Goal: Task Accomplishment & Management: Use online tool/utility

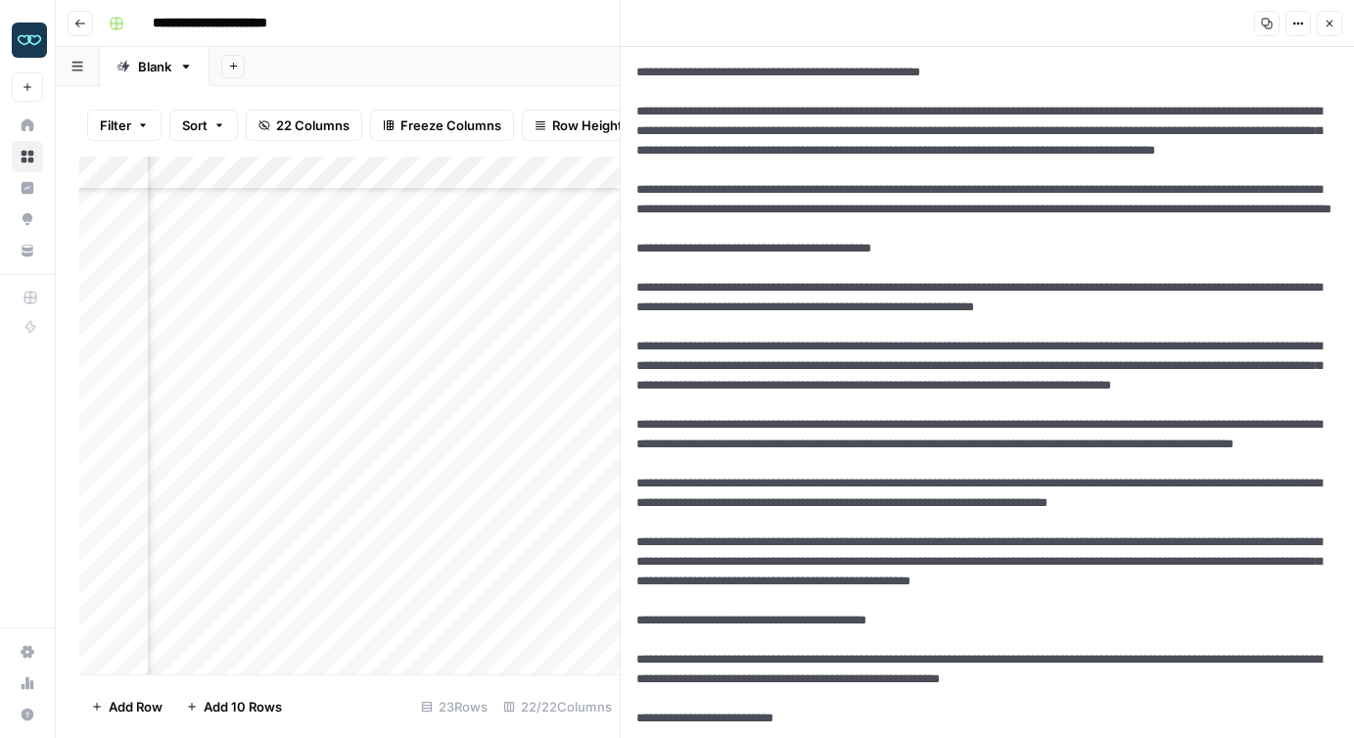
scroll to position [280, 2351]
click at [416, 660] on div "Add Column" at bounding box center [349, 416] width 541 height 518
click at [1327, 29] on button "Close" at bounding box center [1329, 23] width 25 height 25
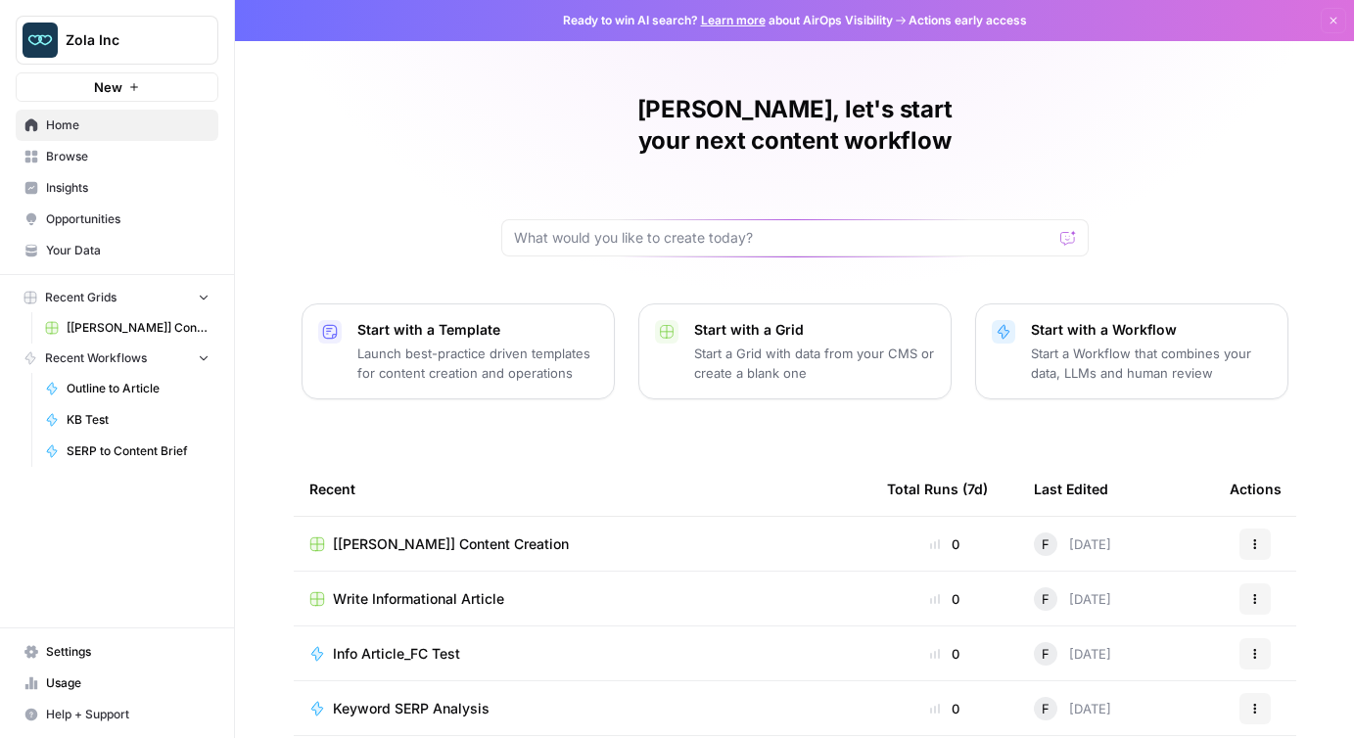
click at [452, 535] on span "[[PERSON_NAME]] Content Creation" at bounding box center [451, 545] width 236 height 20
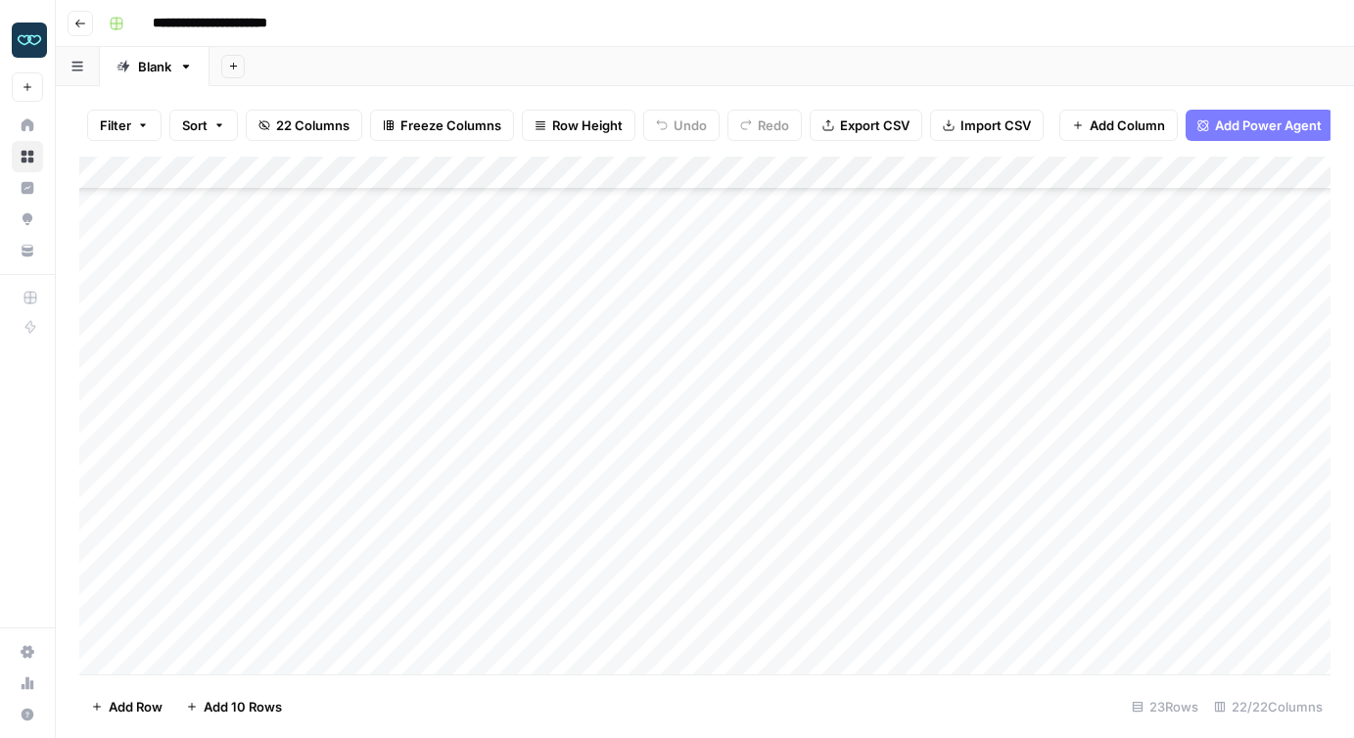
scroll to position [312, 0]
click at [246, 521] on div "Add Column" at bounding box center [705, 416] width 1252 height 518
click at [255, 573] on div "Add Column" at bounding box center [705, 416] width 1252 height 518
click at [250, 530] on div "Add Column" at bounding box center [705, 416] width 1252 height 518
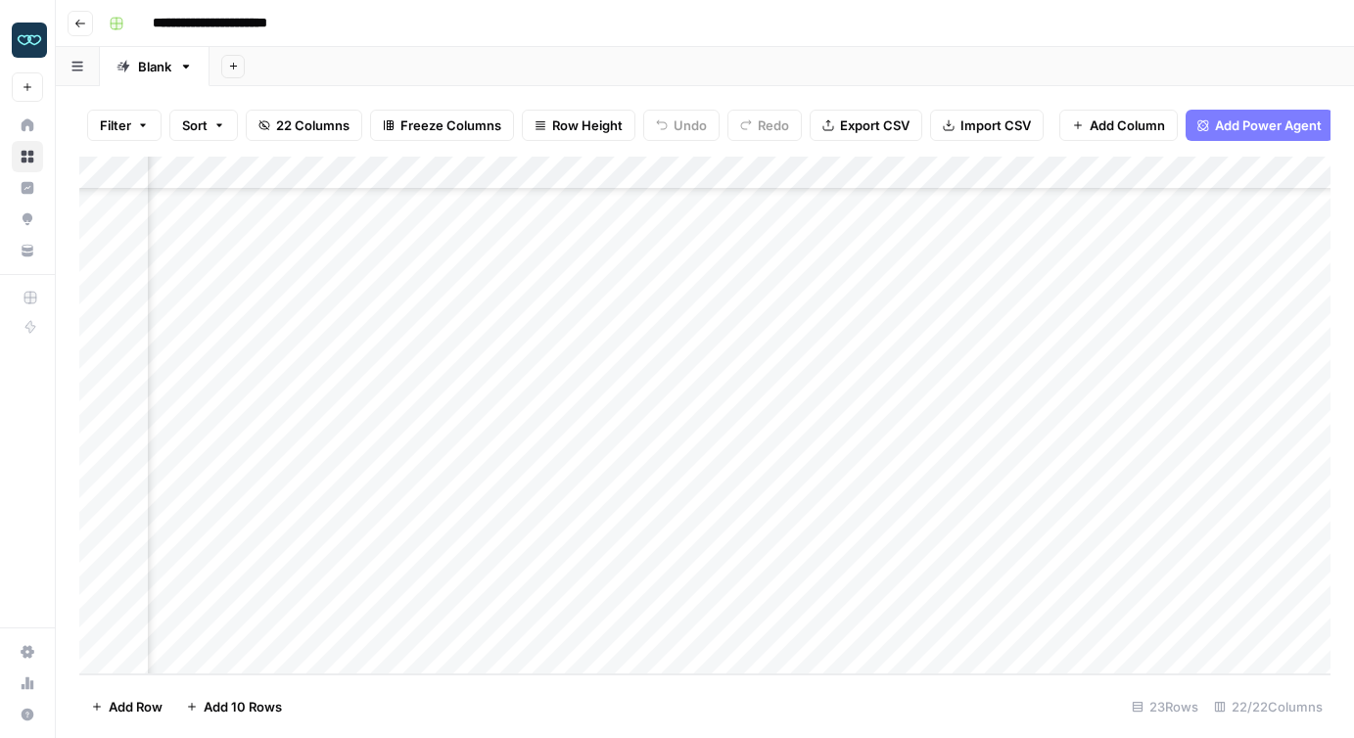
scroll to position [312, 2222]
click at [392, 522] on div "Add Column" at bounding box center [705, 416] width 1252 height 518
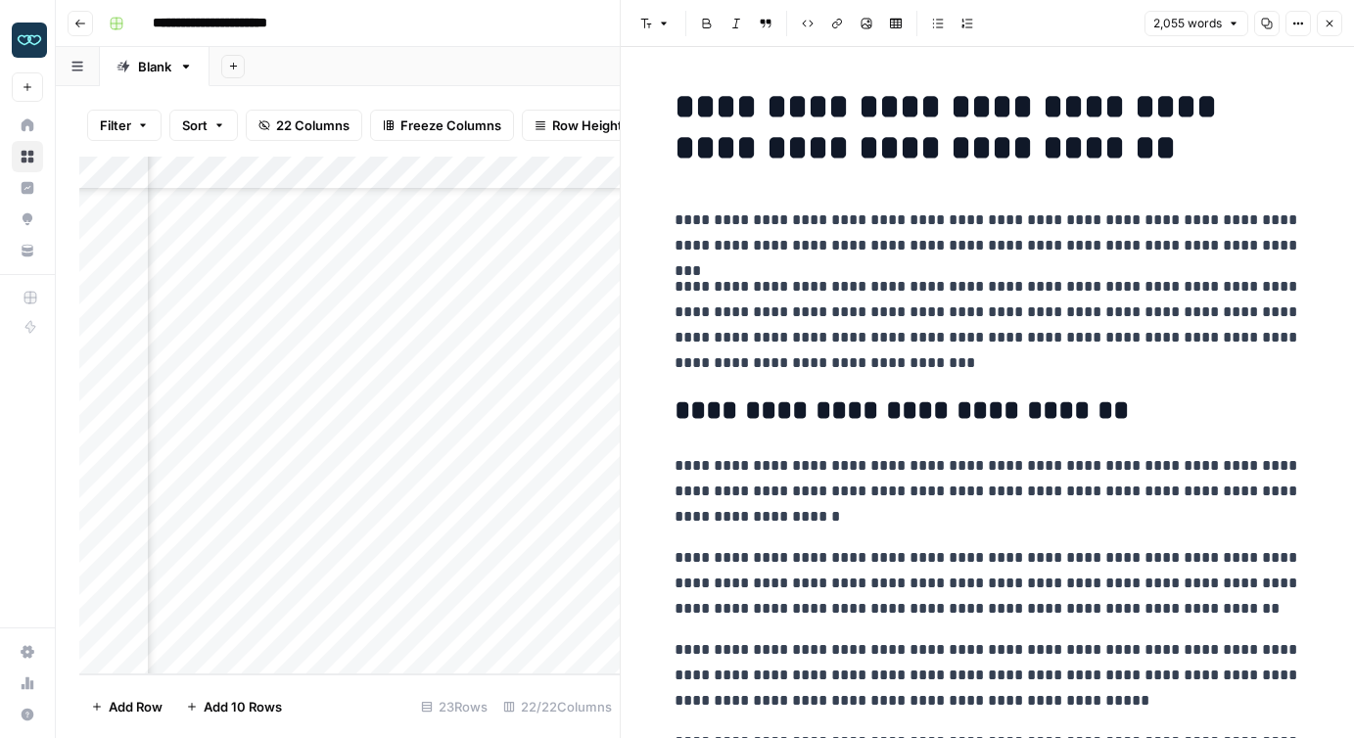
click at [910, 353] on p "**********" at bounding box center [988, 325] width 627 height 102
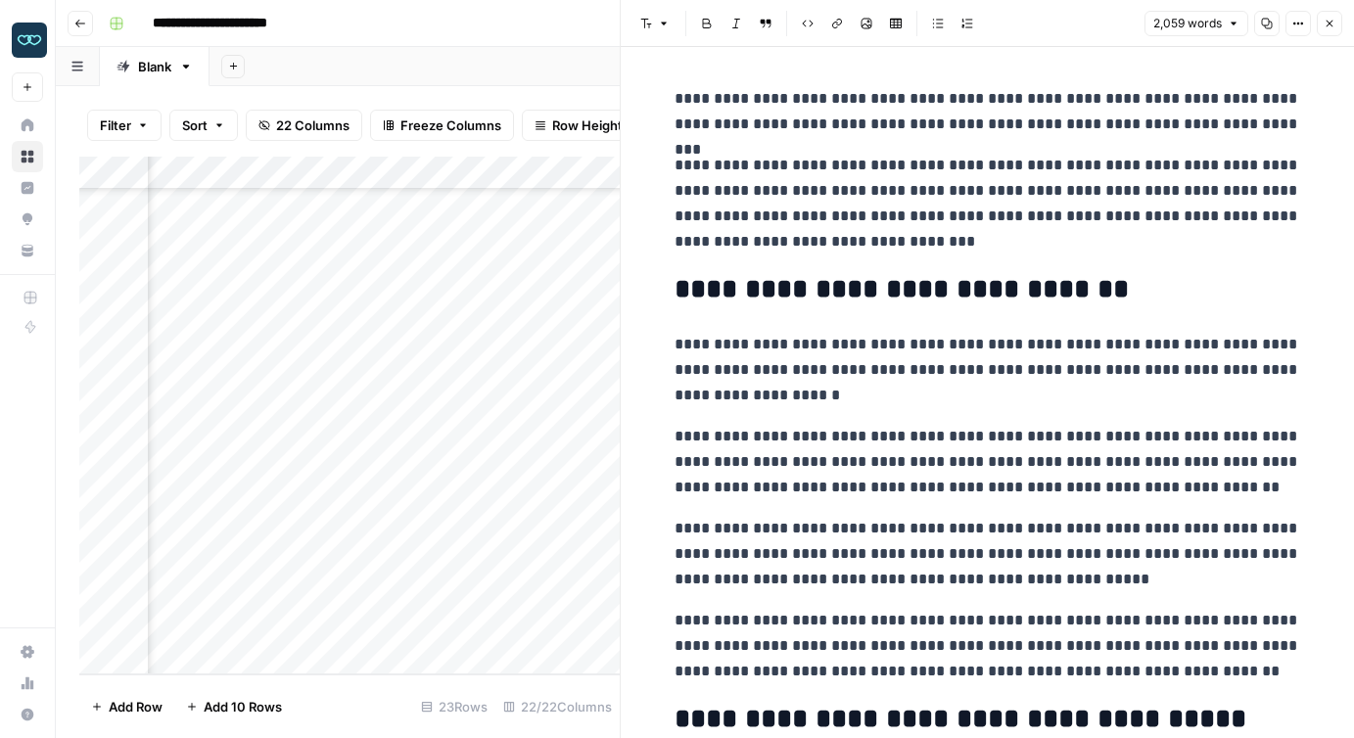
click at [1303, 22] on icon "button" at bounding box center [1299, 24] width 12 height 12
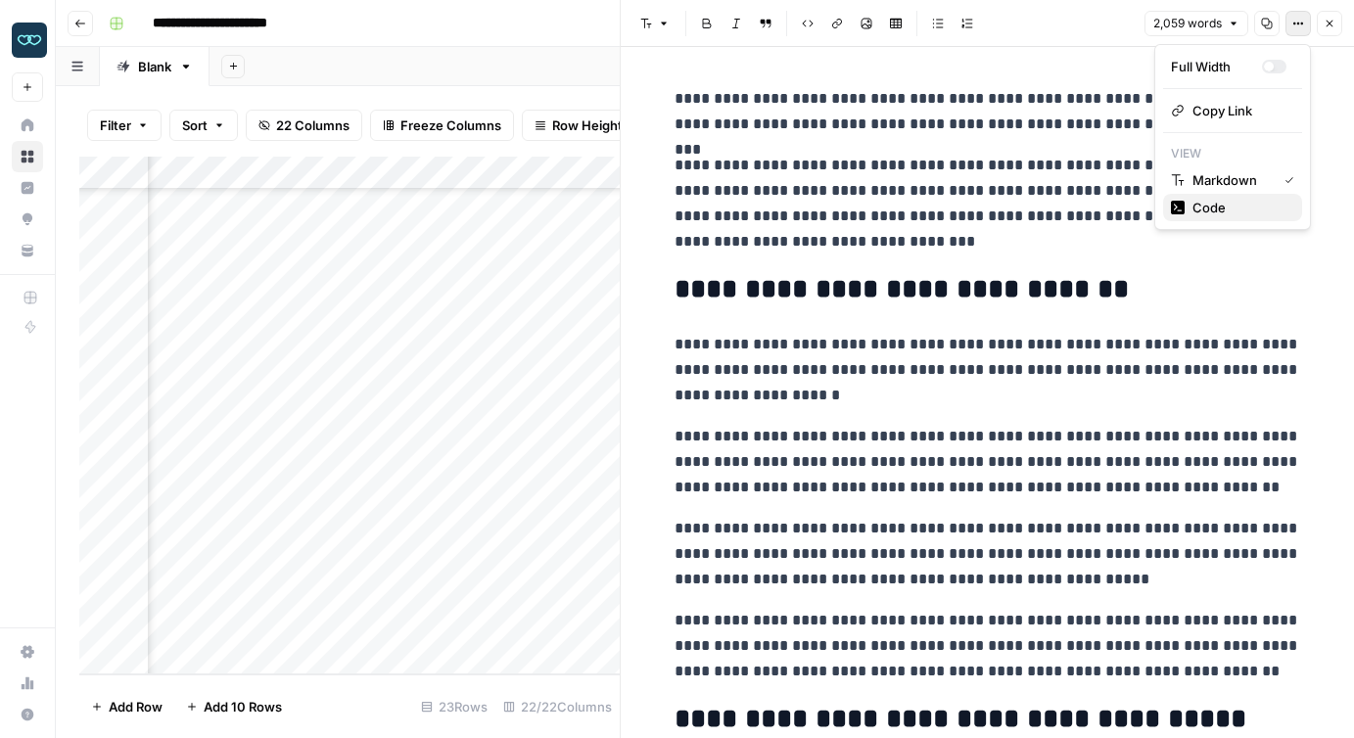
click at [1233, 209] on span "Code" at bounding box center [1240, 208] width 94 height 20
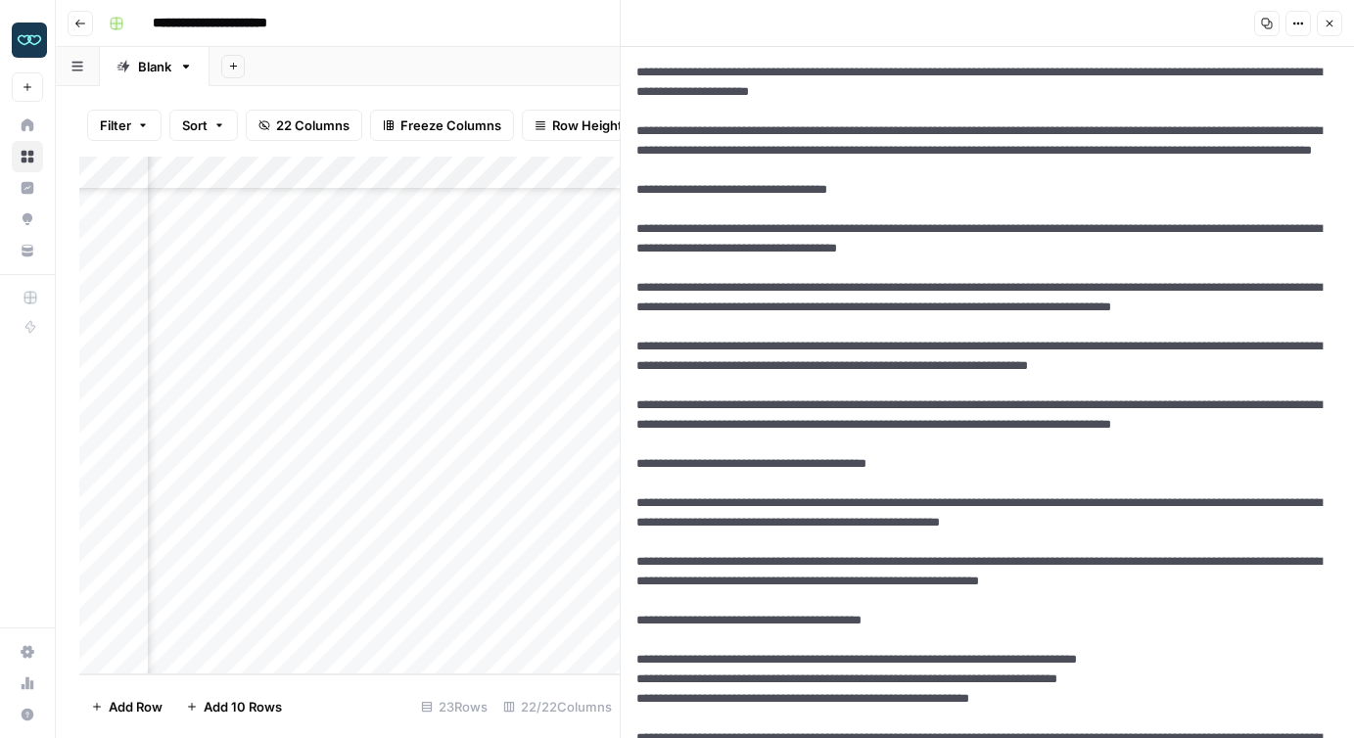
click at [495, 520] on div "Add Column" at bounding box center [349, 416] width 541 height 518
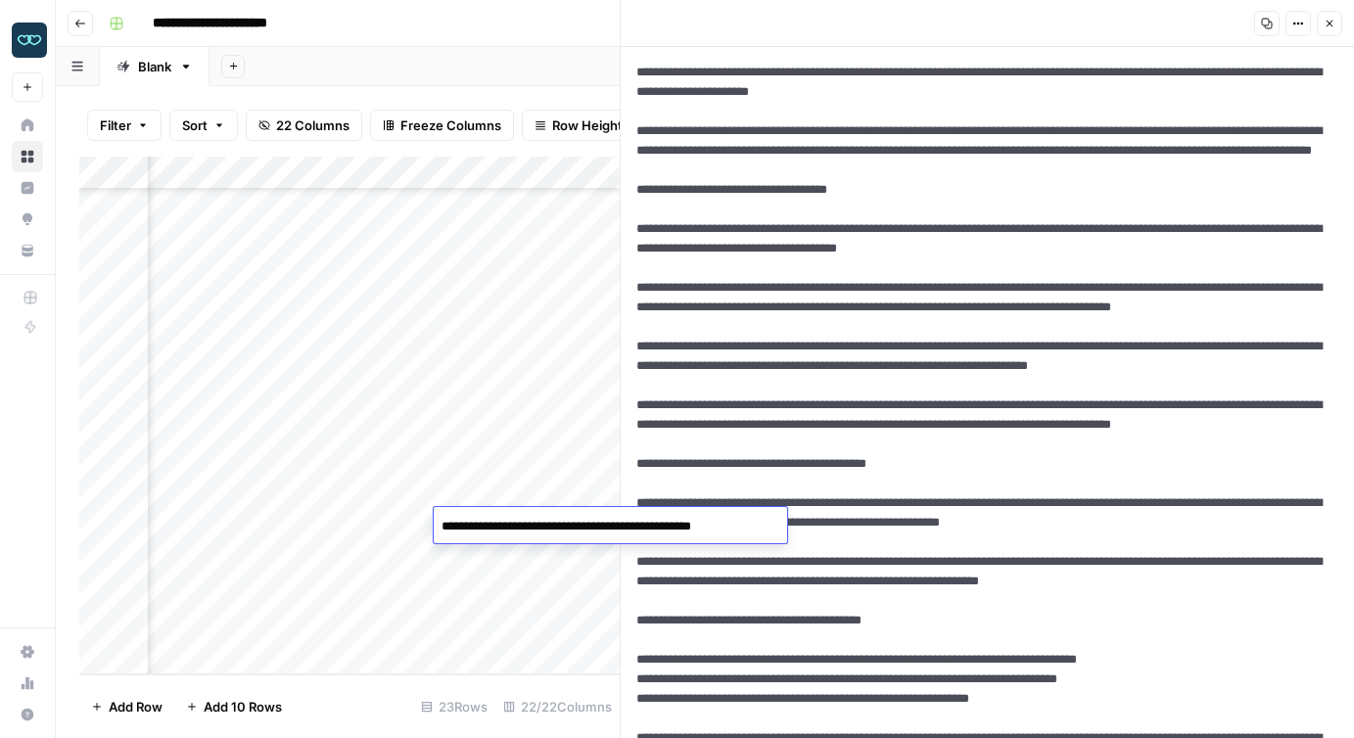
click at [495, 520] on textarea "**********" at bounding box center [607, 526] width 347 height 27
click at [454, 651] on div "Add Column" at bounding box center [349, 416] width 541 height 518
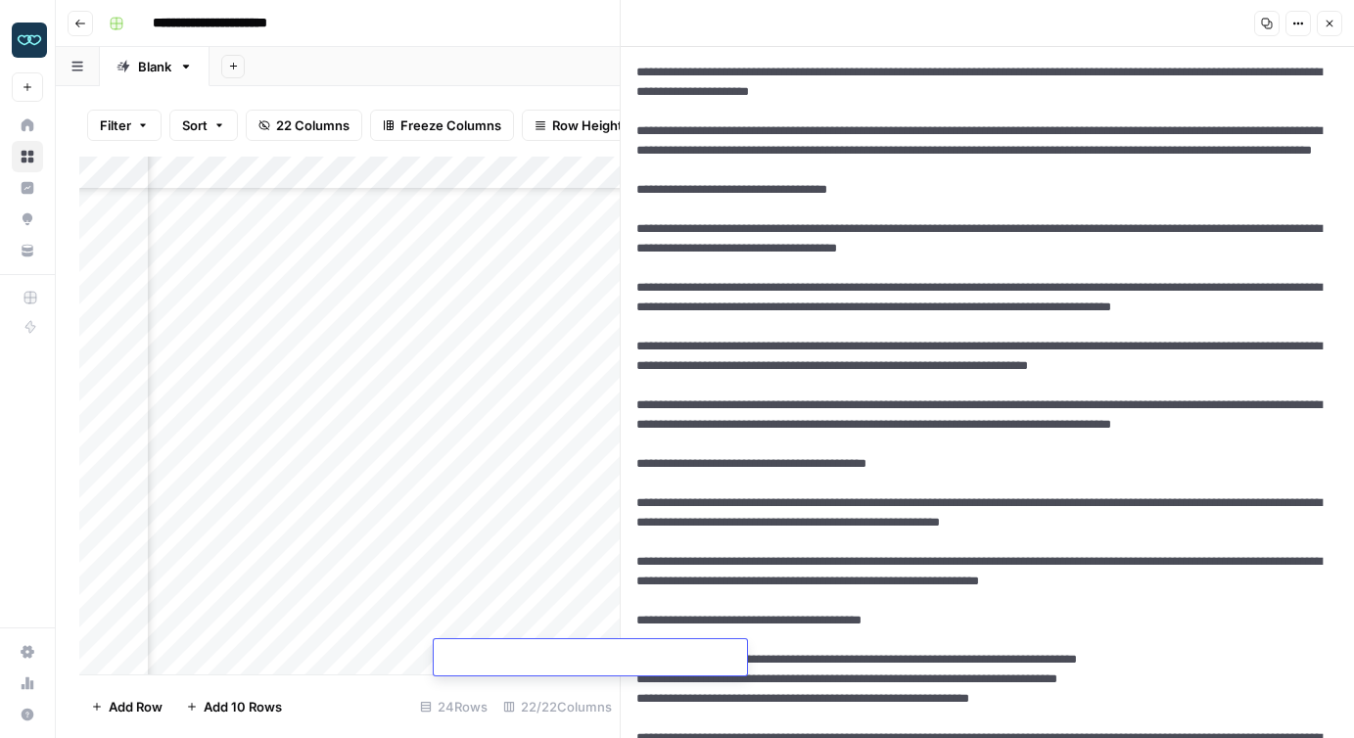
scroll to position [313, 2323]
click at [550, 524] on div "Add Column" at bounding box center [349, 416] width 541 height 518
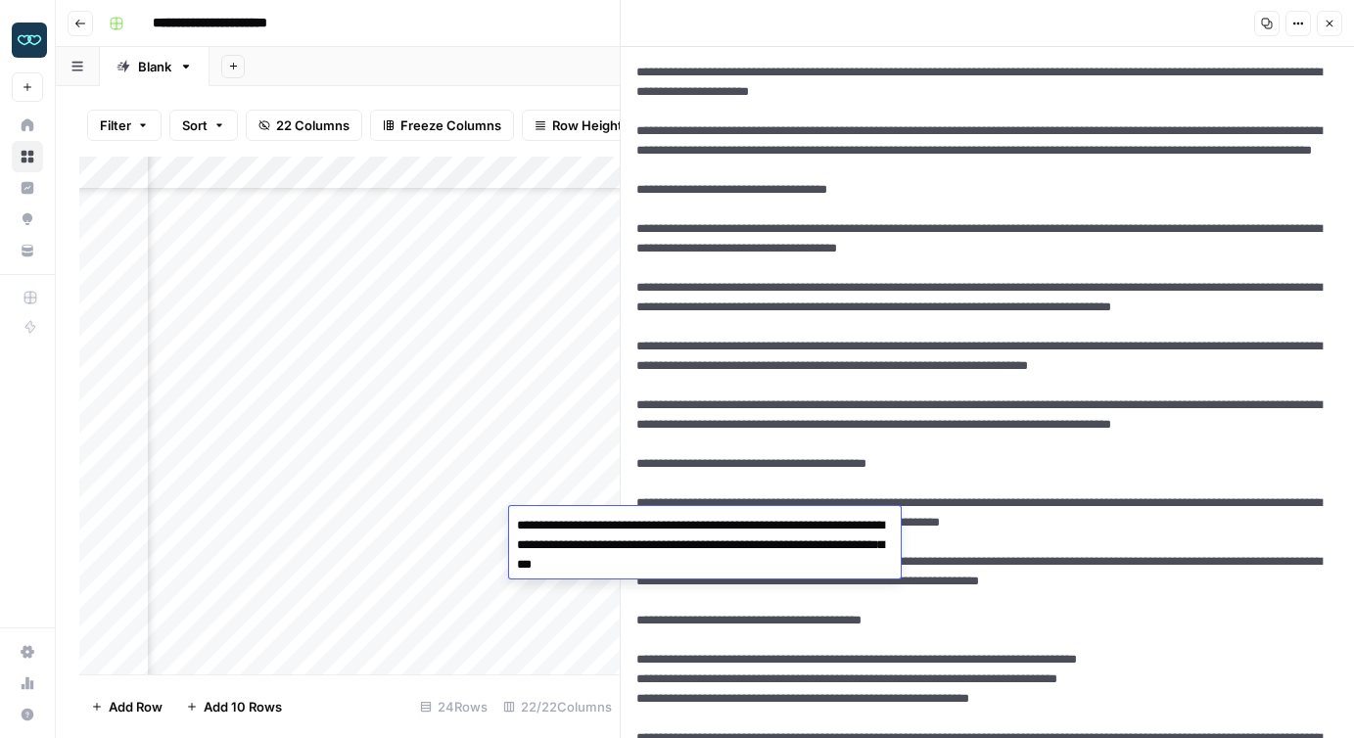
click at [550, 524] on textarea "**********" at bounding box center [705, 545] width 392 height 67
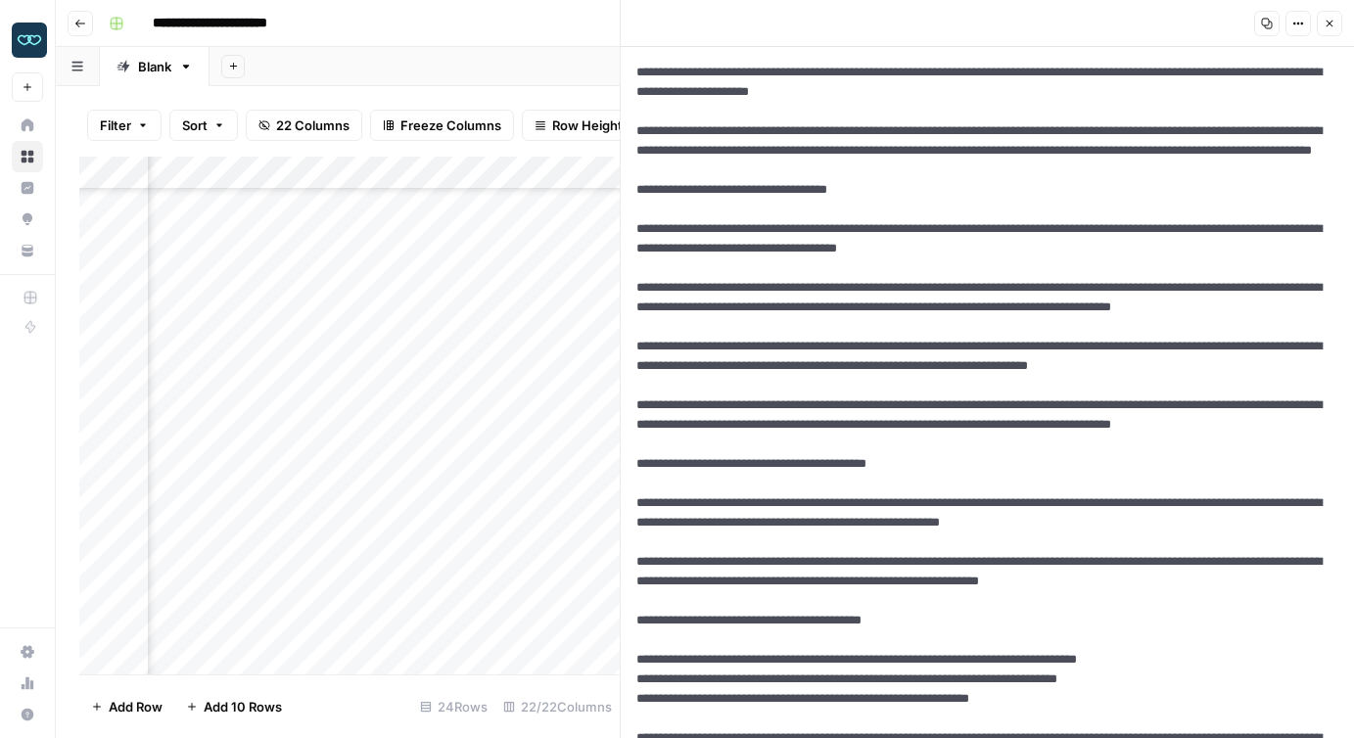
click at [457, 627] on div "Add Column" at bounding box center [349, 416] width 541 height 518
click at [1327, 33] on button "Close" at bounding box center [1329, 23] width 25 height 25
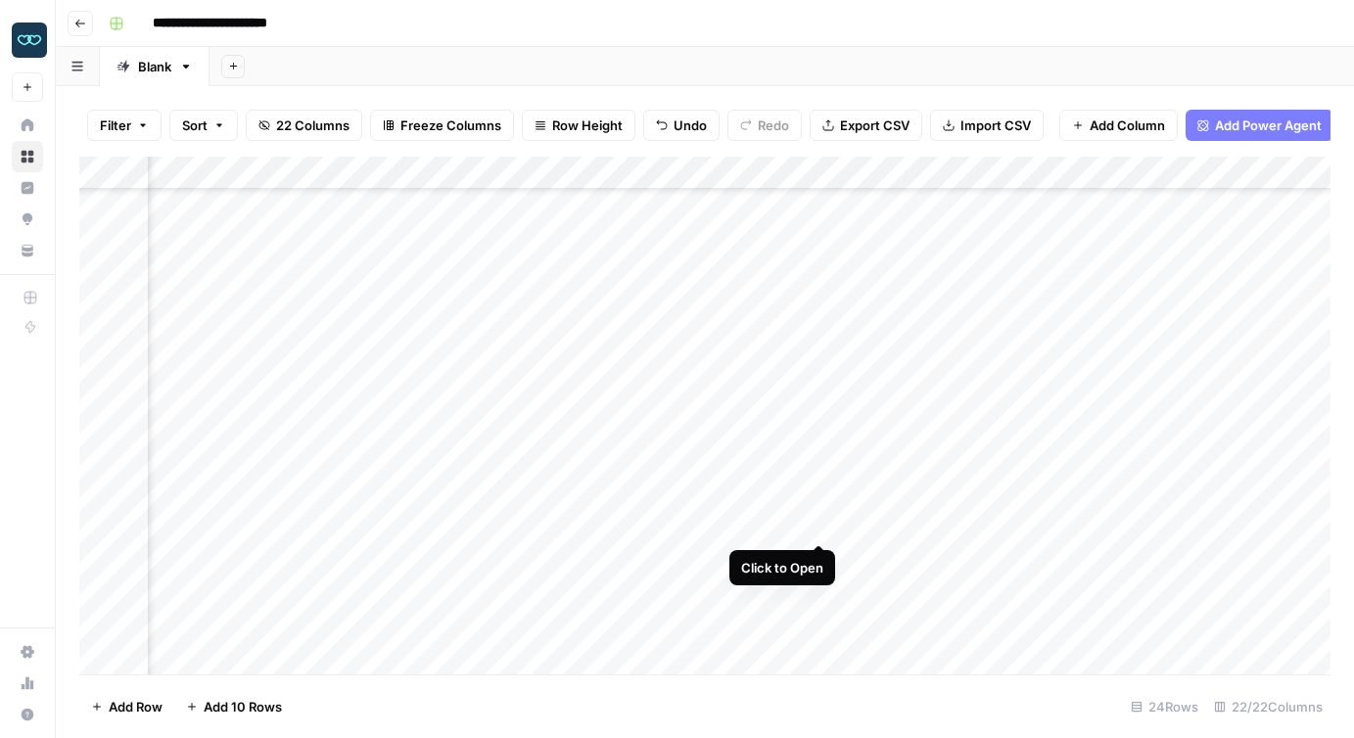
click at [816, 520] on div "Add Column" at bounding box center [705, 416] width 1252 height 518
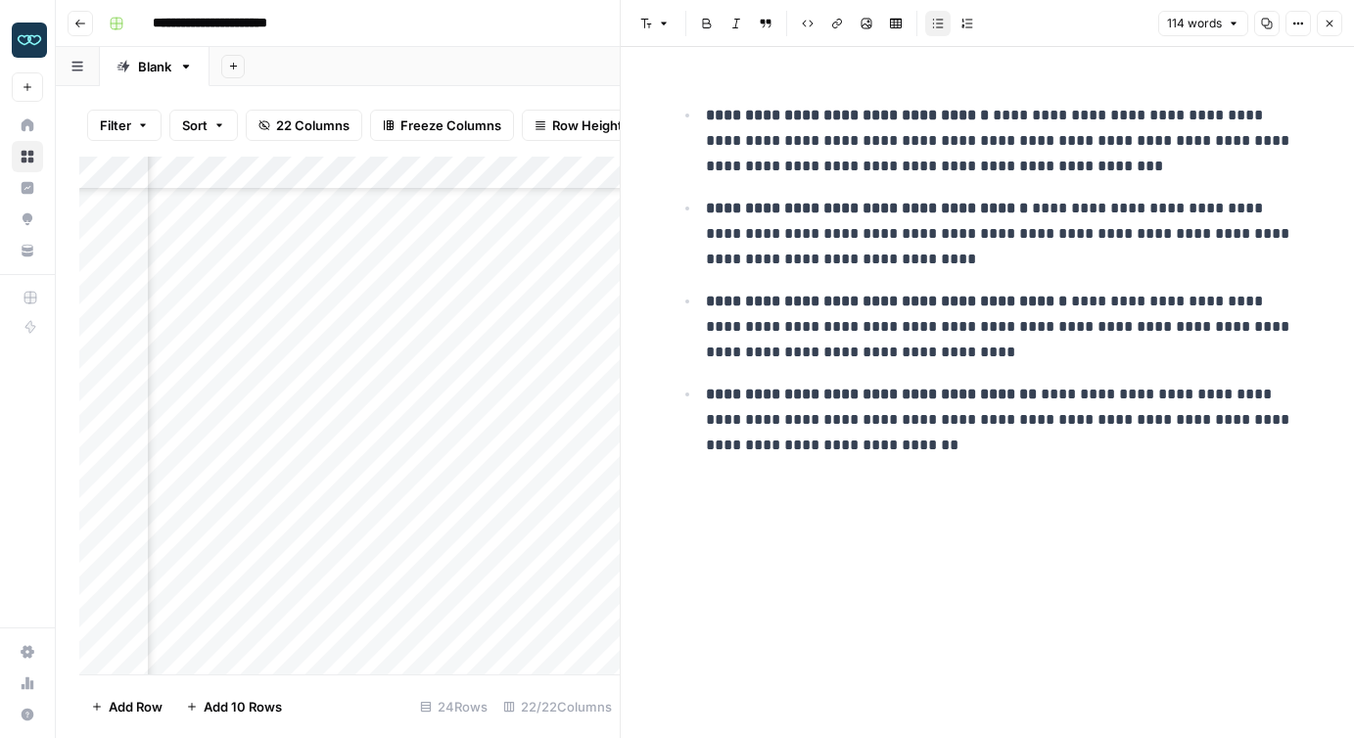
click at [1228, 26] on icon "button" at bounding box center [1234, 24] width 12 height 12
click at [1298, 29] on button "Options" at bounding box center [1298, 23] width 25 height 25
click at [1210, 201] on span "Code" at bounding box center [1240, 208] width 94 height 20
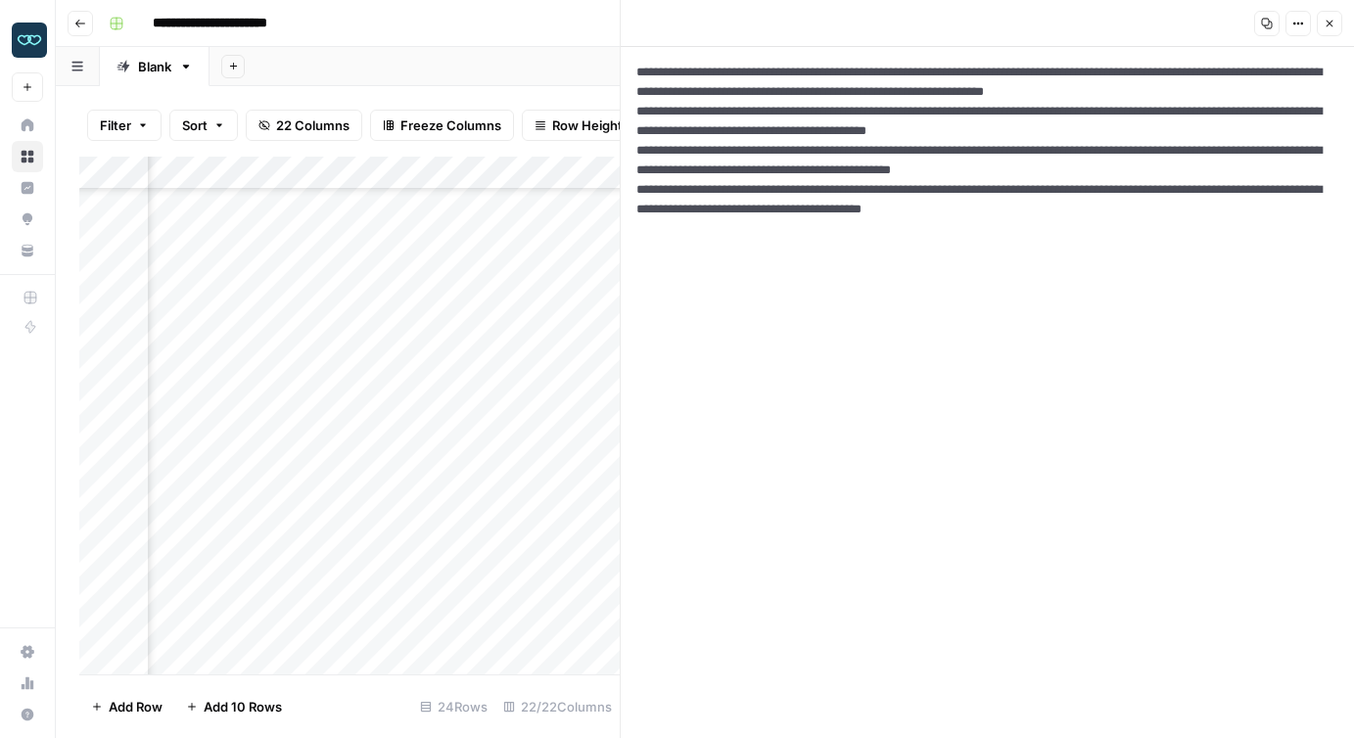
click at [873, 192] on textarea "**********" at bounding box center [987, 392] width 733 height 691
click at [289, 526] on div "Add Column" at bounding box center [349, 416] width 541 height 518
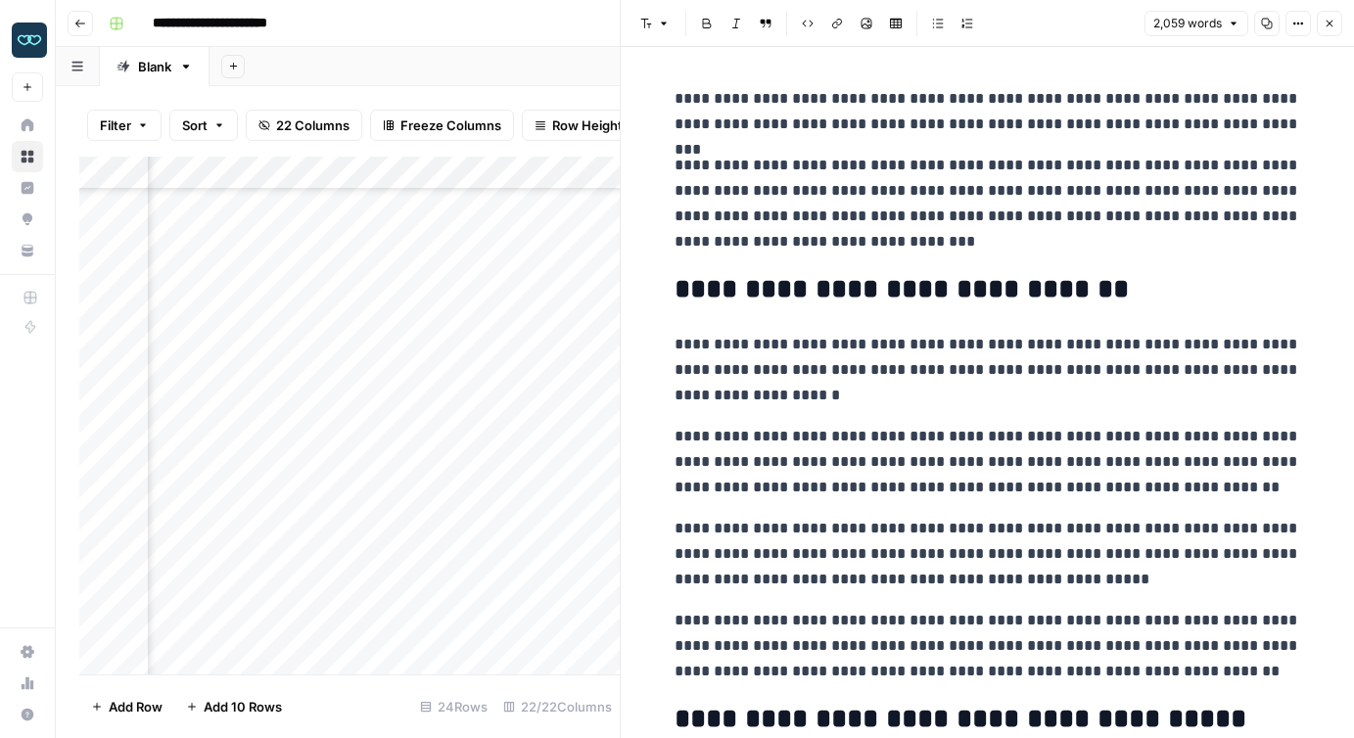
click at [1294, 23] on icon "button" at bounding box center [1295, 24] width 3 height 3
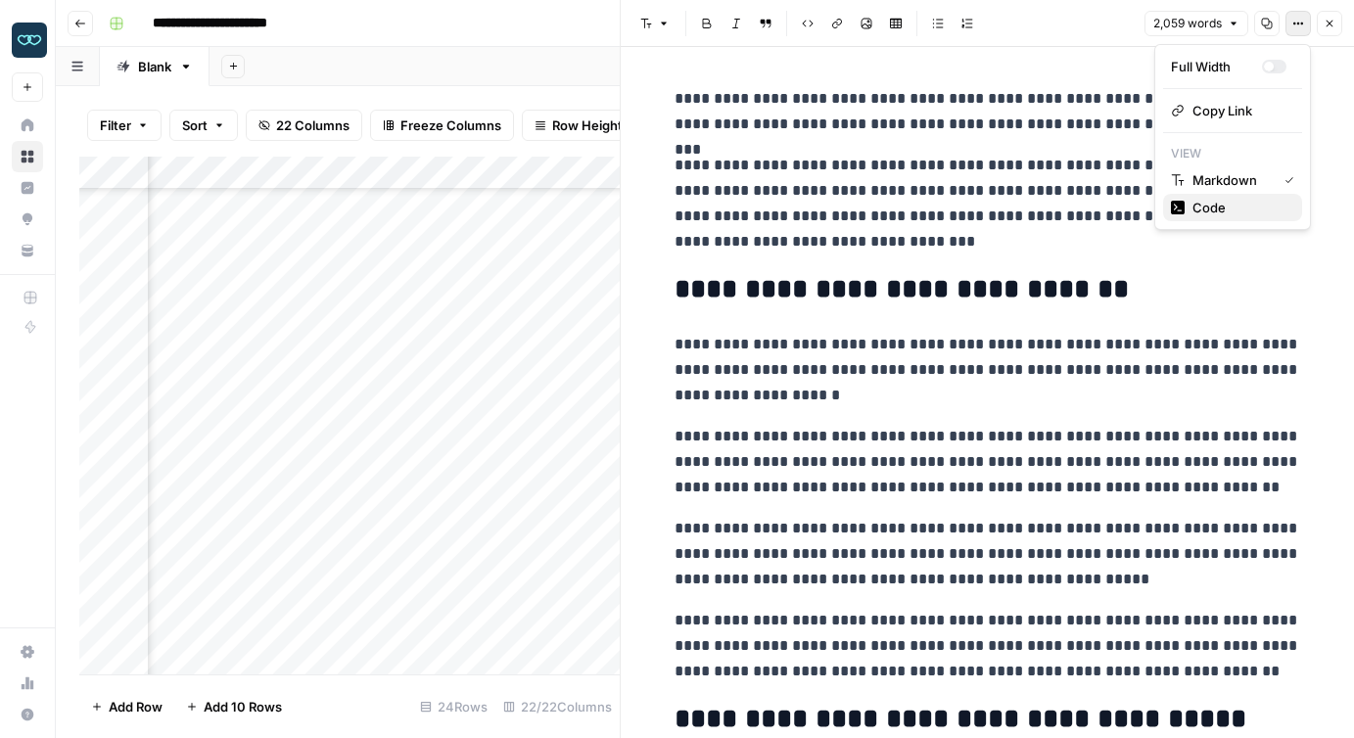
click at [1224, 210] on span "Code" at bounding box center [1240, 208] width 94 height 20
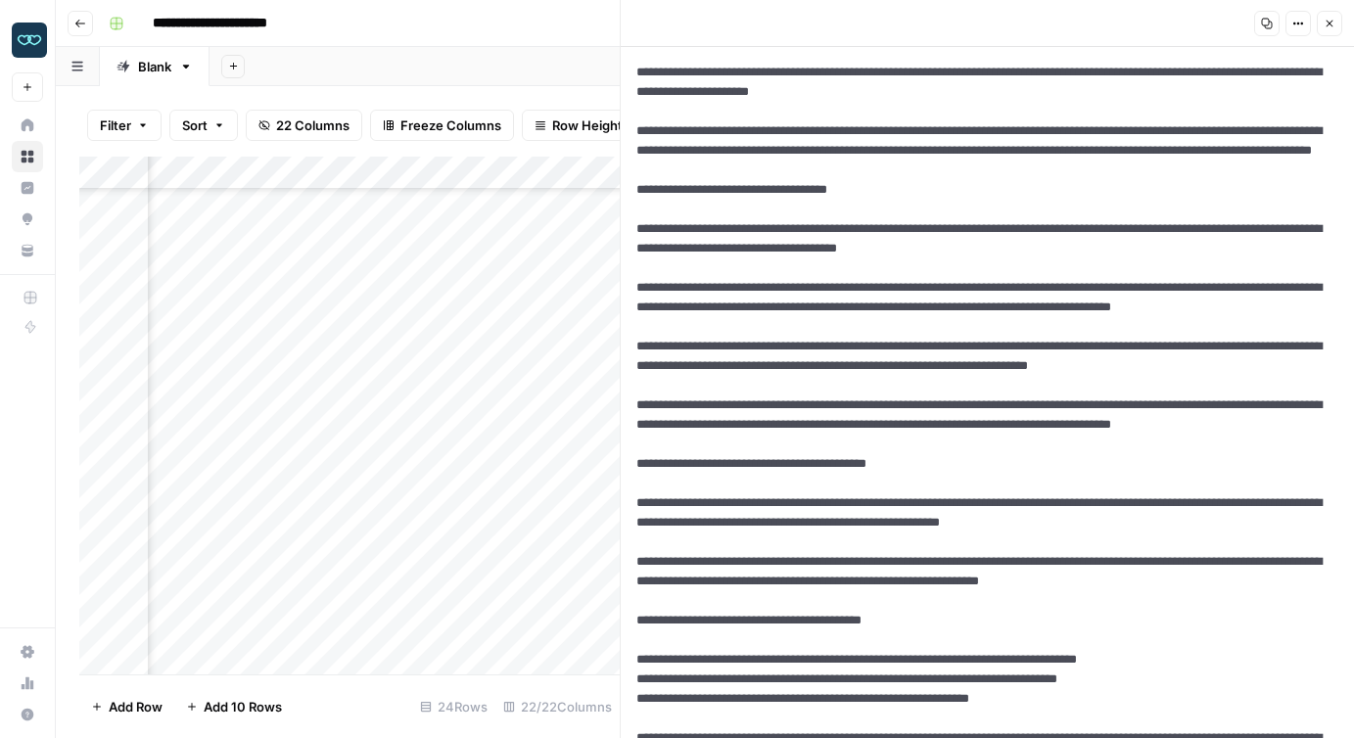
click at [1270, 25] on icon "button" at bounding box center [1267, 24] width 12 height 12
click at [1332, 20] on icon "button" at bounding box center [1330, 24] width 12 height 12
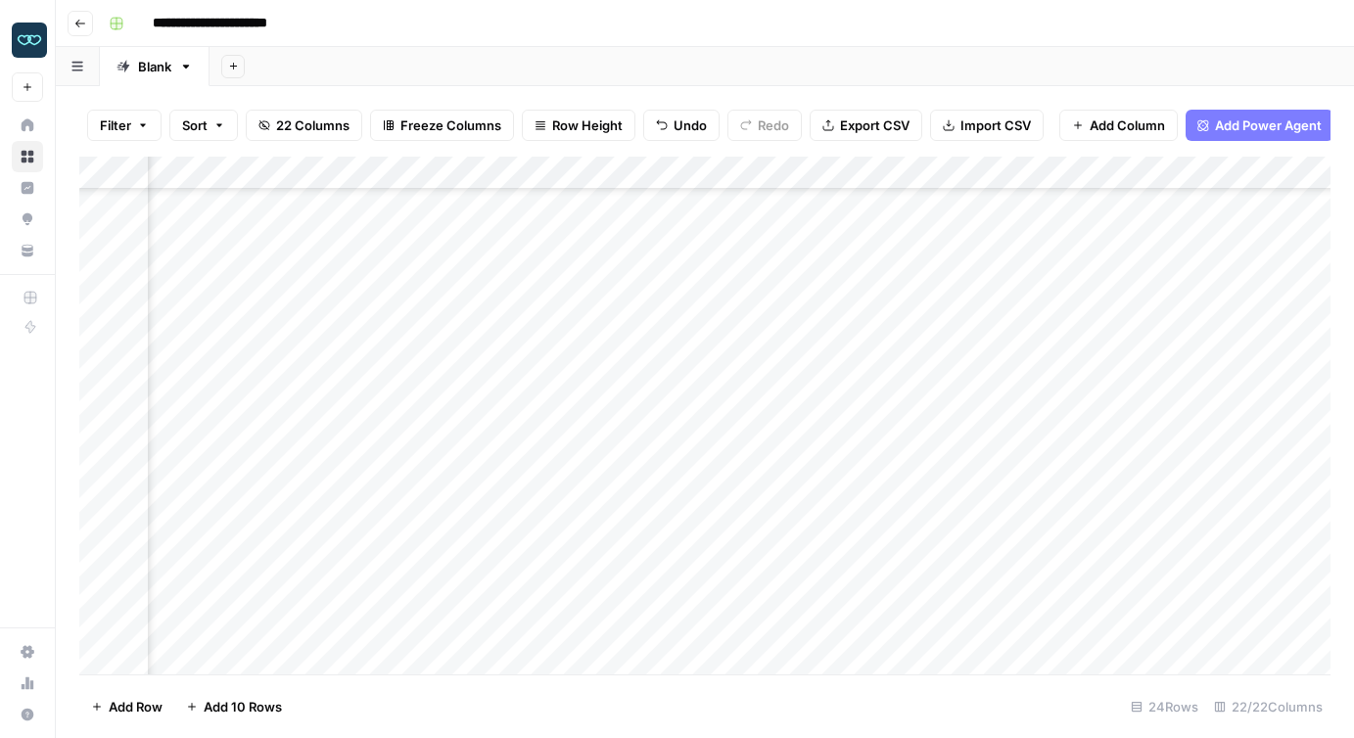
scroll to position [313, 2068]
